Goal: Task Accomplishment & Management: Use online tool/utility

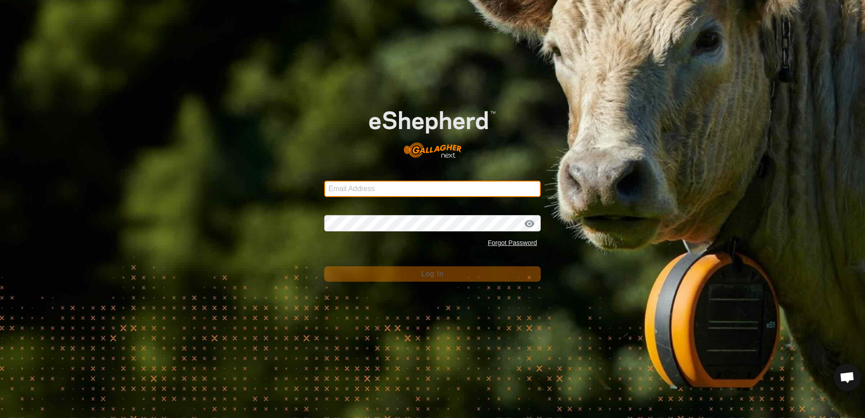
type input "[EMAIL_ADDRESS][DOMAIN_NAME]"
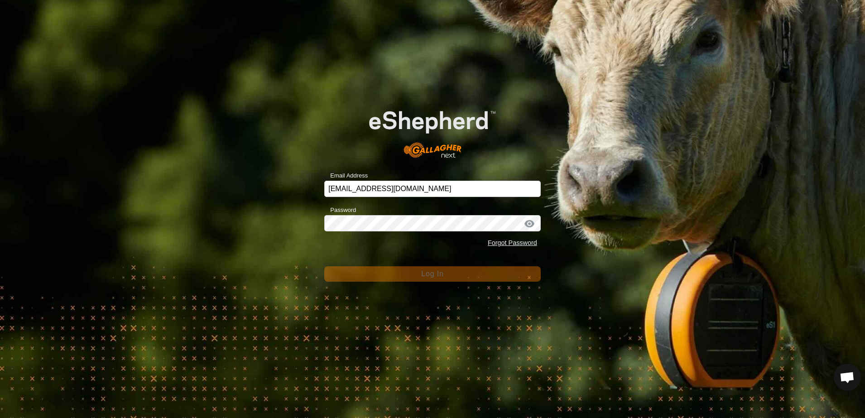
click at [204, 188] on div "Email Address [EMAIL_ADDRESS][DOMAIN_NAME] Password Forgot Password Log In" at bounding box center [432, 209] width 865 height 418
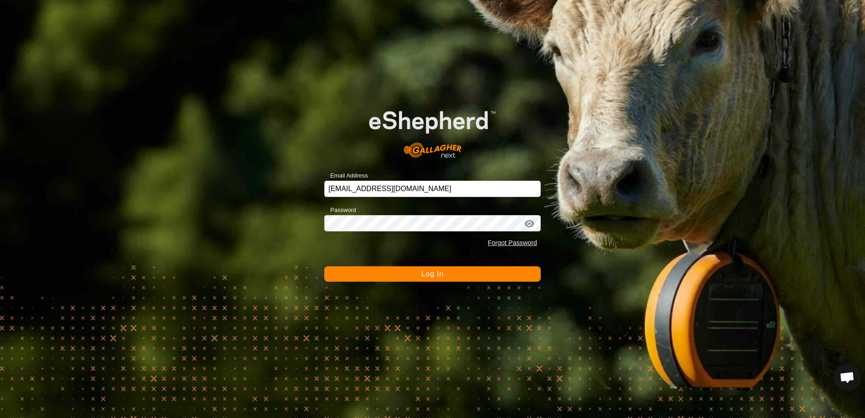
click at [429, 275] on span "Log In" at bounding box center [432, 274] width 22 height 8
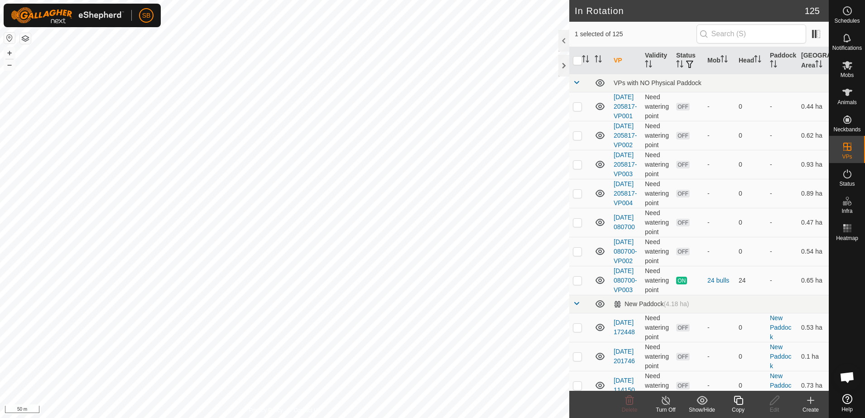
click at [734, 400] on icon at bounding box center [738, 400] width 9 height 9
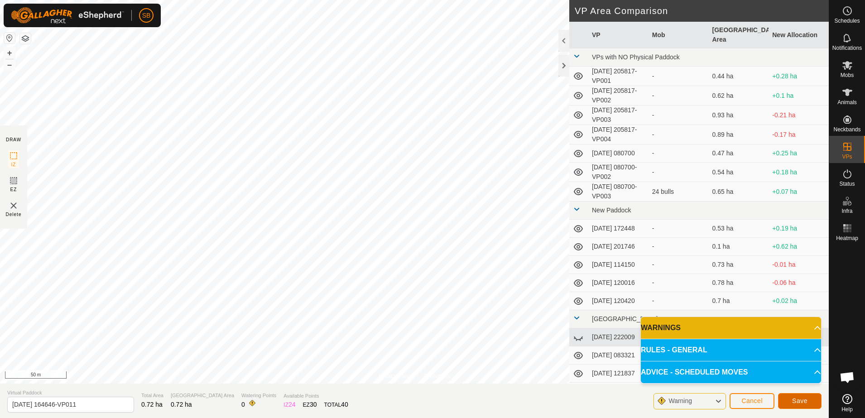
click at [797, 400] on span "Save" at bounding box center [799, 400] width 15 height 7
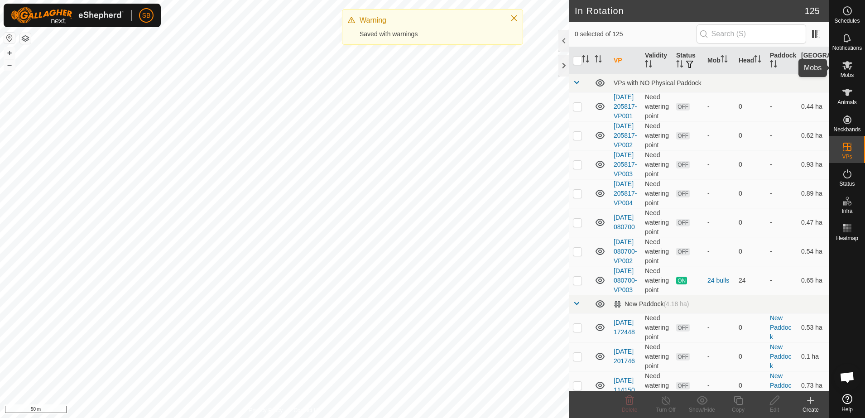
click at [841, 71] on es-mob-svg-icon at bounding box center [848, 65] width 16 height 14
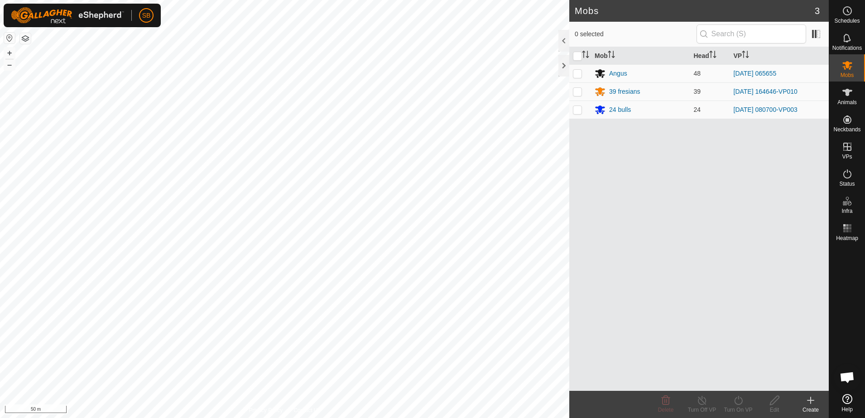
click at [577, 90] on p-checkbox at bounding box center [577, 91] width 9 height 7
checkbox input "true"
click at [739, 400] on icon at bounding box center [738, 400] width 11 height 11
click at [742, 379] on link "Now" at bounding box center [766, 381] width 90 height 18
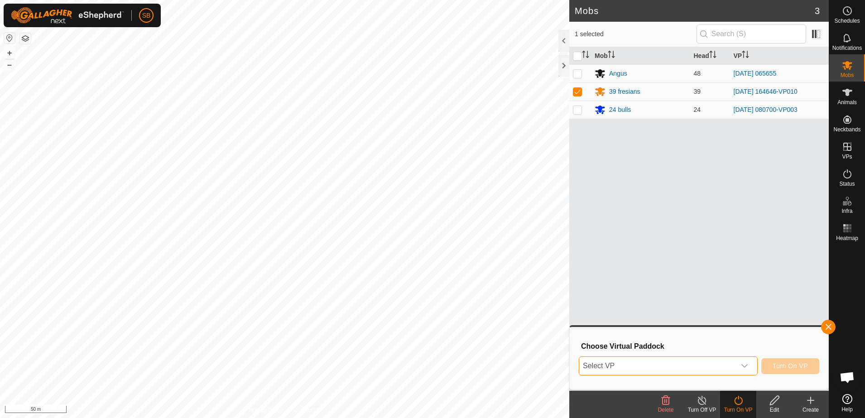
click at [729, 359] on span "Select VP" at bounding box center [657, 366] width 156 height 18
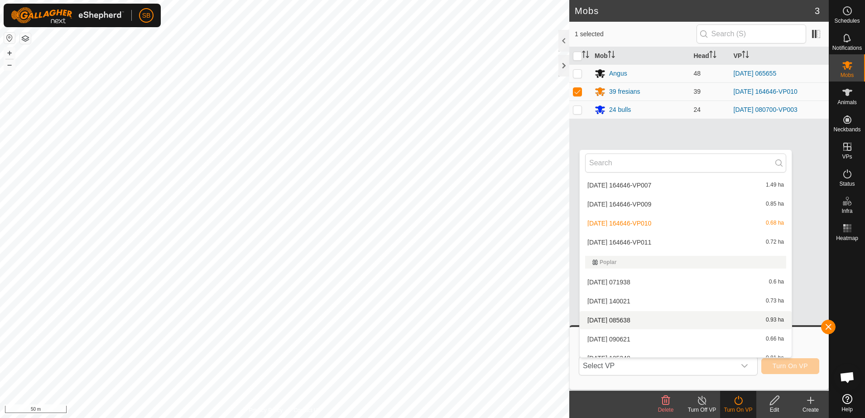
scroll to position [1756, 0]
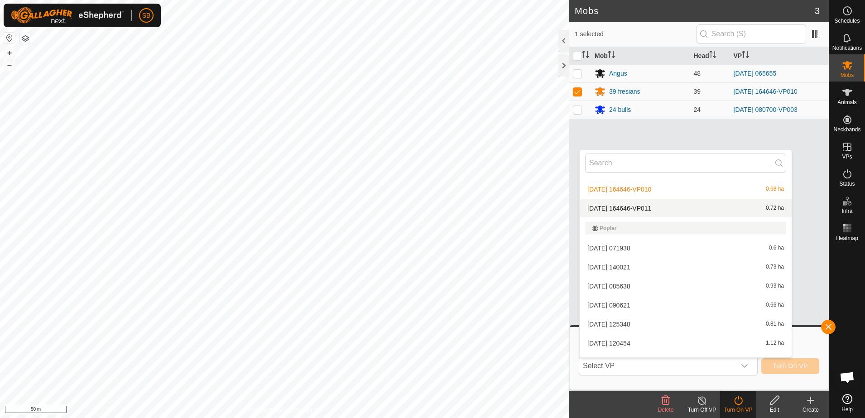
click at [662, 210] on li "[DATE] 164646-VP011 0.72 ha" at bounding box center [686, 208] width 212 height 18
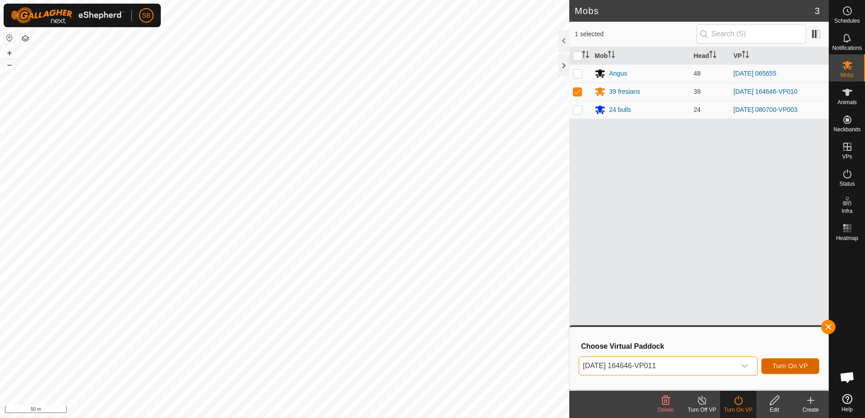
click at [787, 367] on span "Turn On VP" at bounding box center [790, 365] width 35 height 7
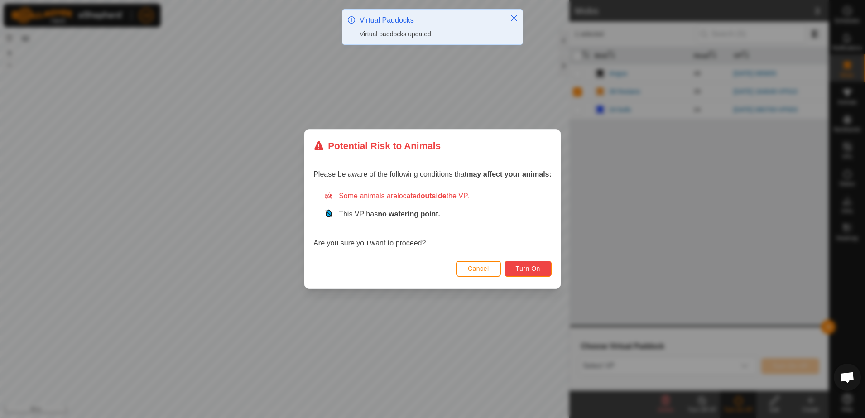
click at [535, 268] on span "Turn On" at bounding box center [528, 268] width 24 height 7
